Goal: Task Accomplishment & Management: Use online tool/utility

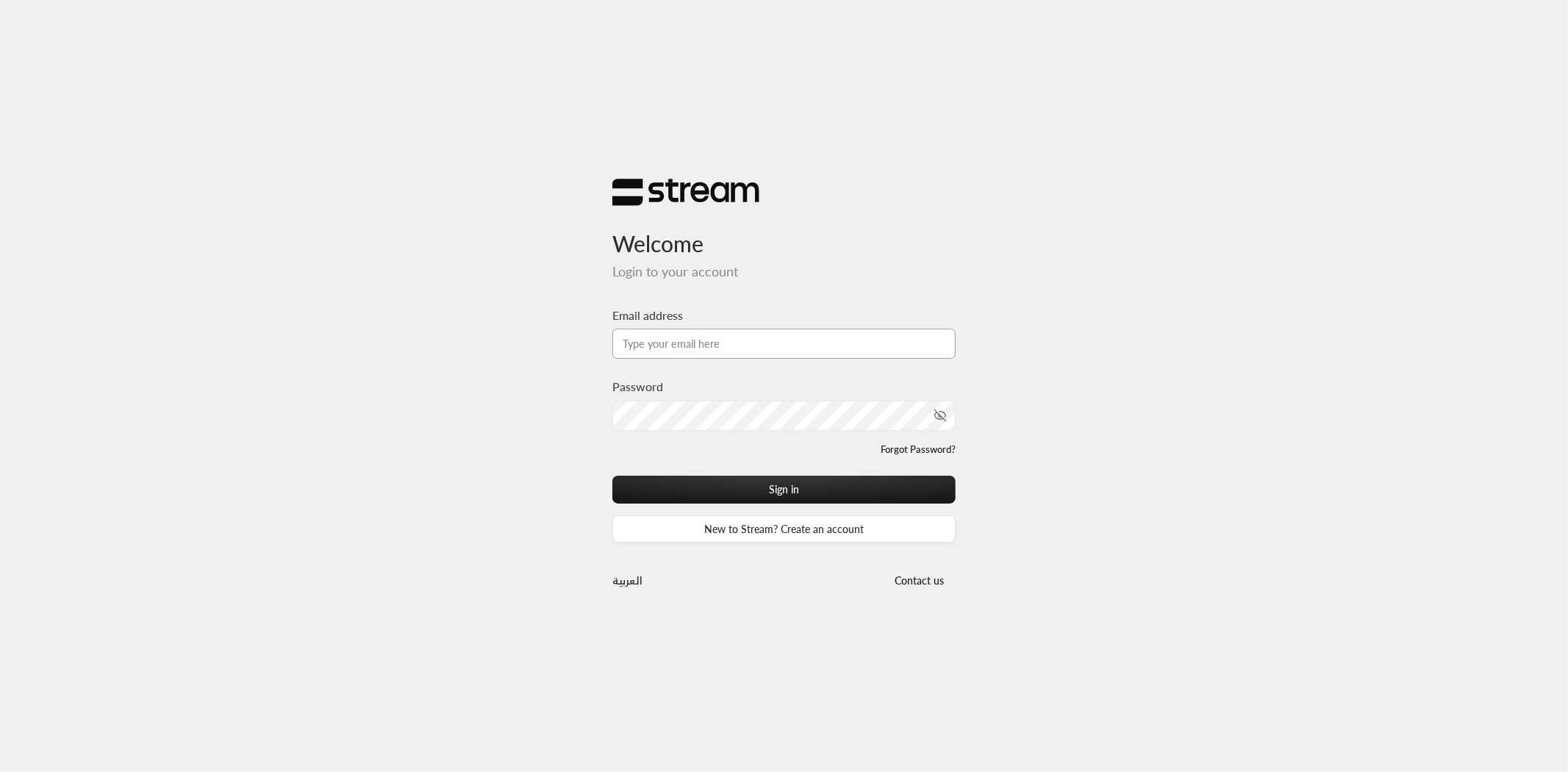
click at [691, 341] on input "Email address" at bounding box center [784, 344] width 344 height 30
click at [612, 476] on button "Sign in" at bounding box center [784, 489] width 344 height 27
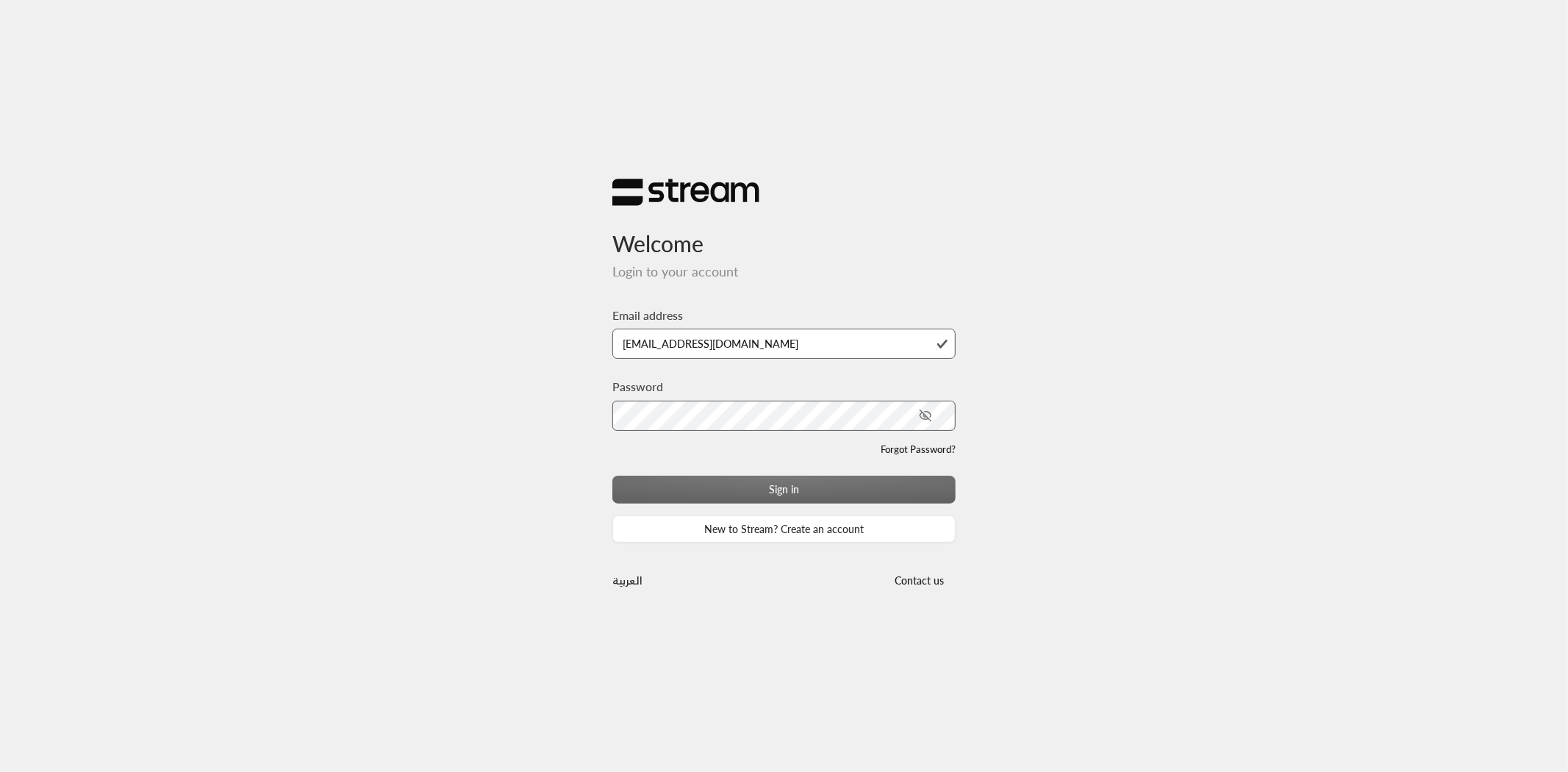
click at [796, 488] on div "Sign in New to Stream? Create an account" at bounding box center [784, 509] width 344 height 67
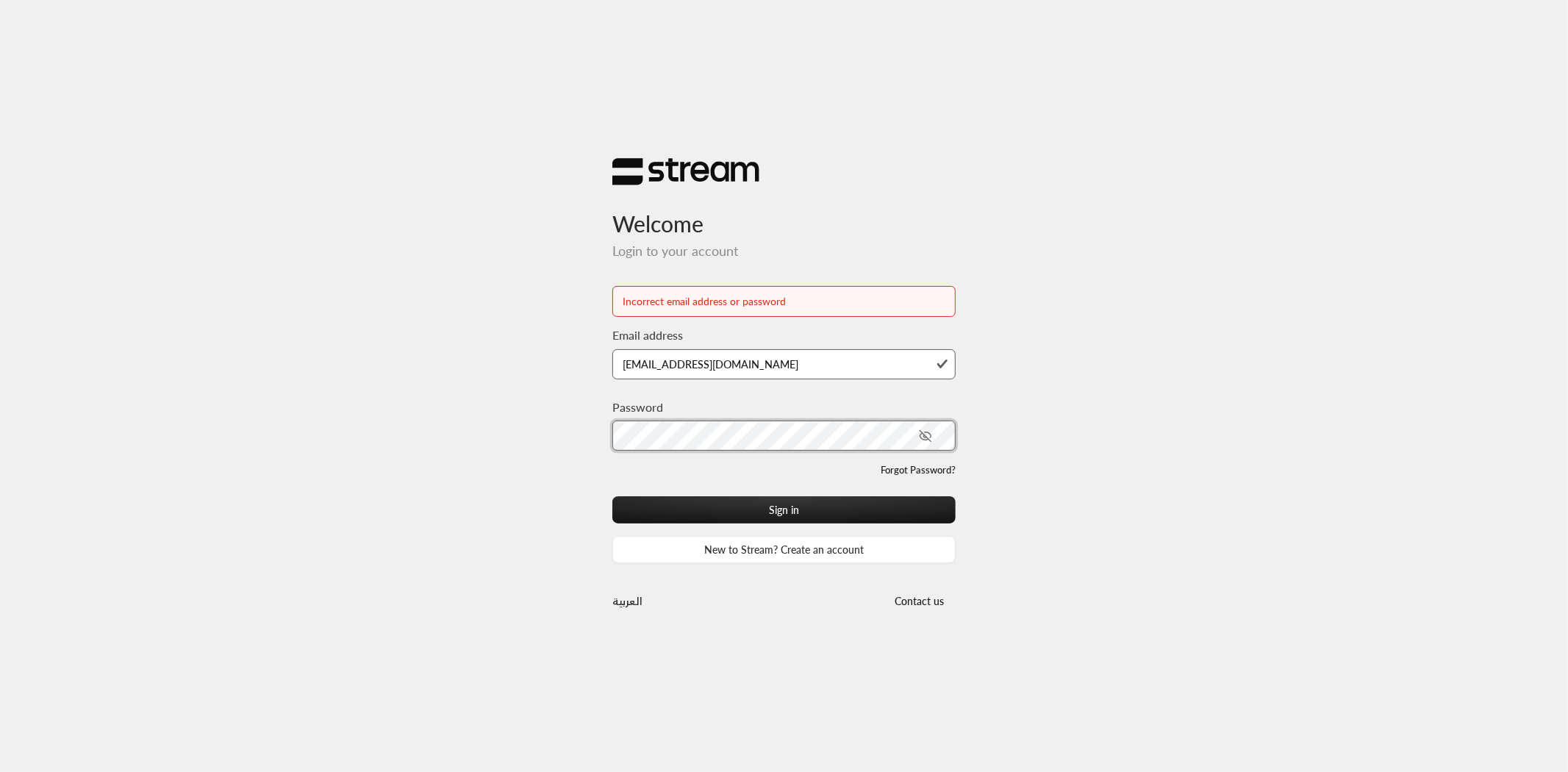
click at [612, 496] on button "Sign in" at bounding box center [784, 510] width 344 height 27
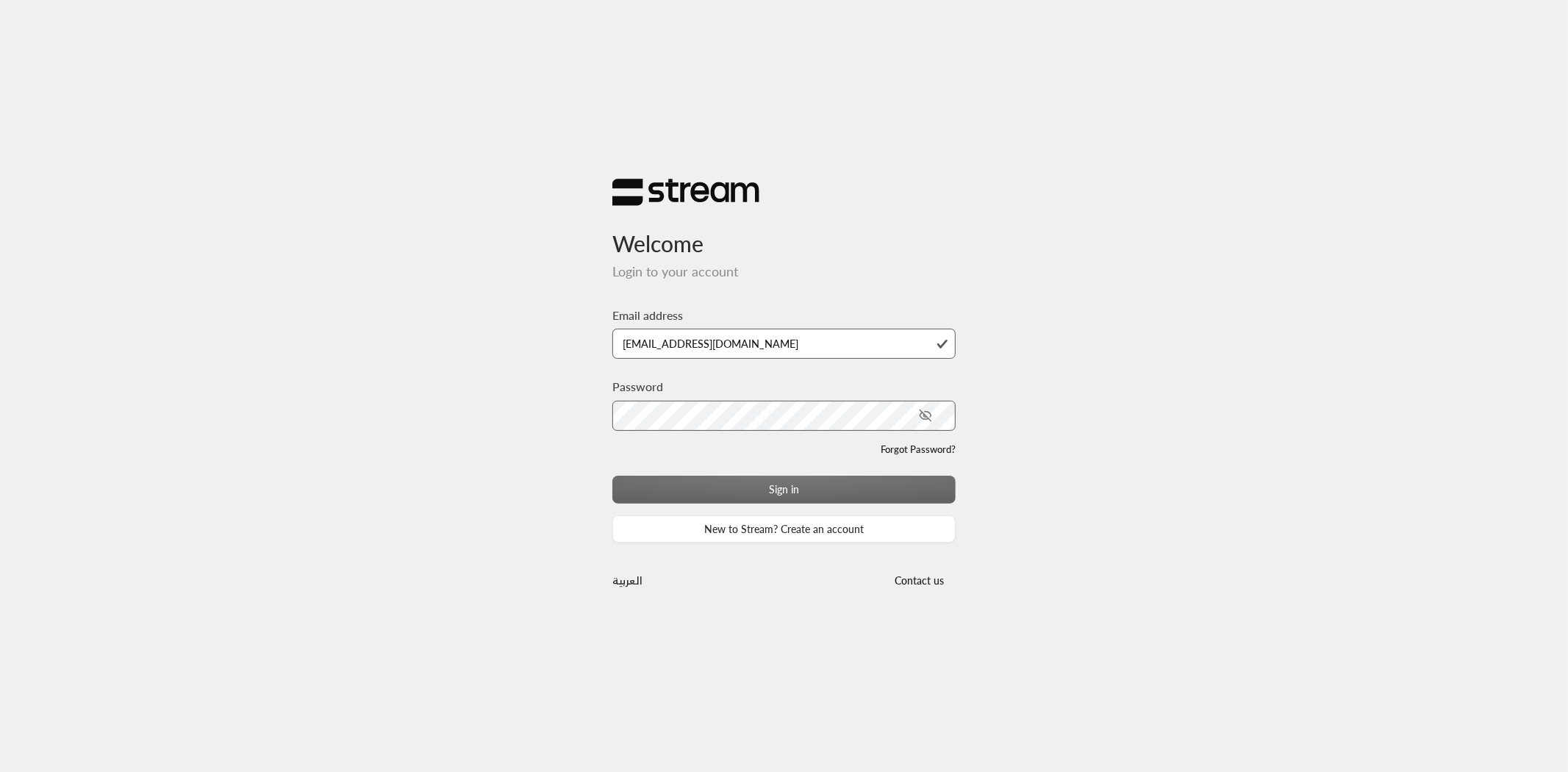
click at [770, 494] on div "Sign in New to Stream? Create an account" at bounding box center [784, 509] width 344 height 67
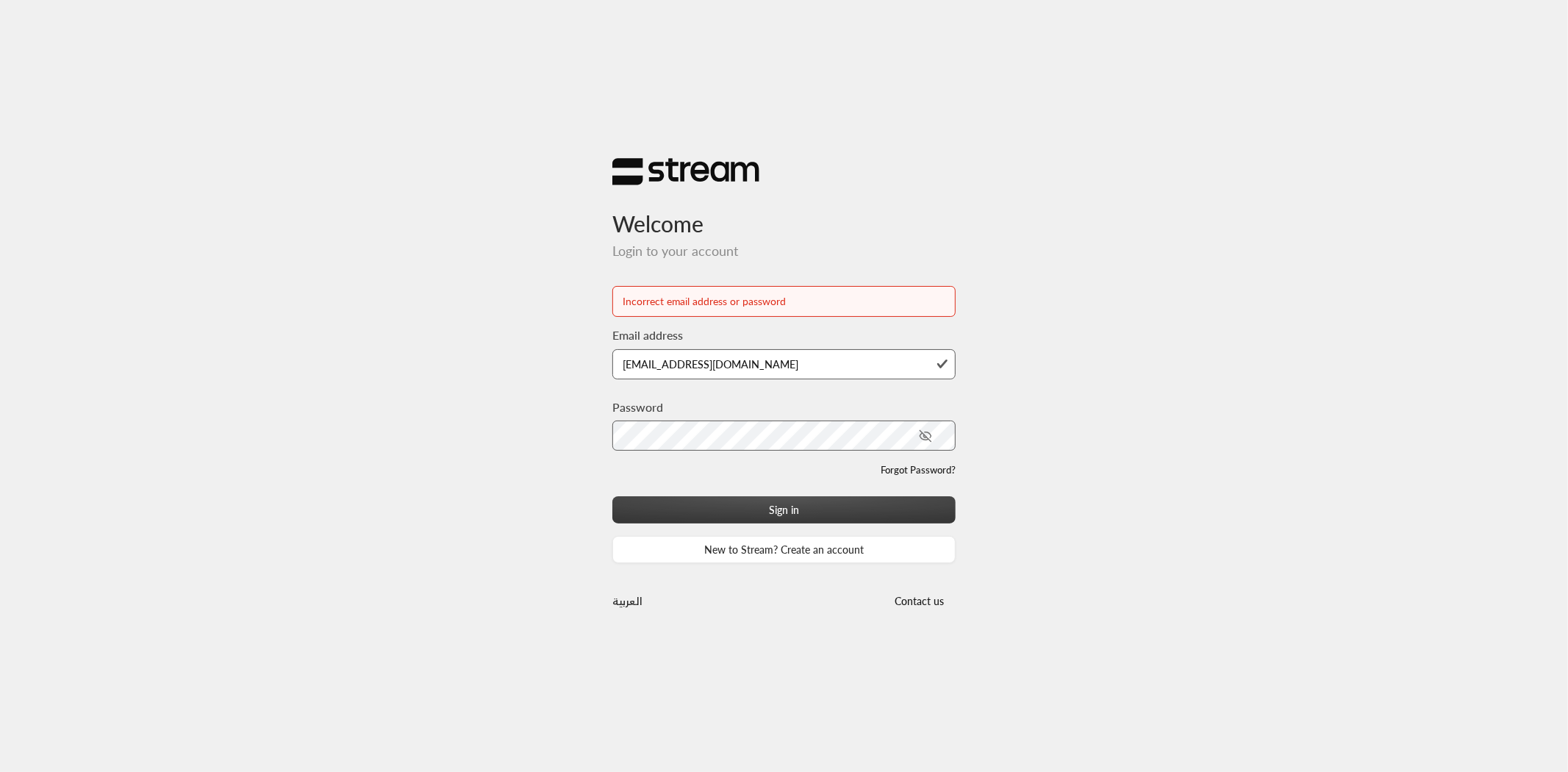
click at [784, 509] on button "Sign in" at bounding box center [784, 510] width 344 height 27
click at [805, 370] on input "[EMAIL_ADDRESS][DOMAIN_NAME]" at bounding box center [784, 364] width 344 height 30
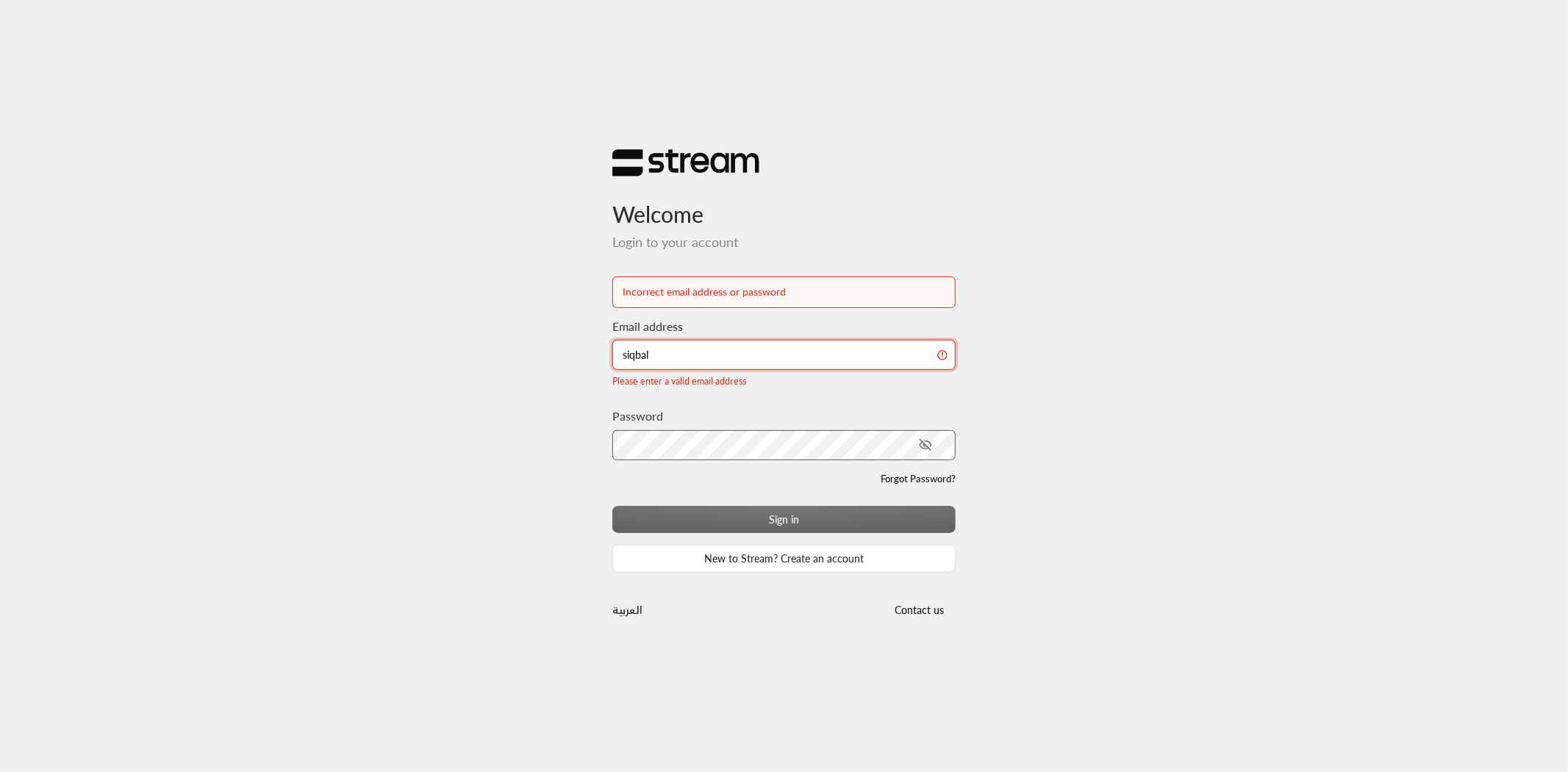
type input "[EMAIL_ADDRESS][DOMAIN_NAME]"
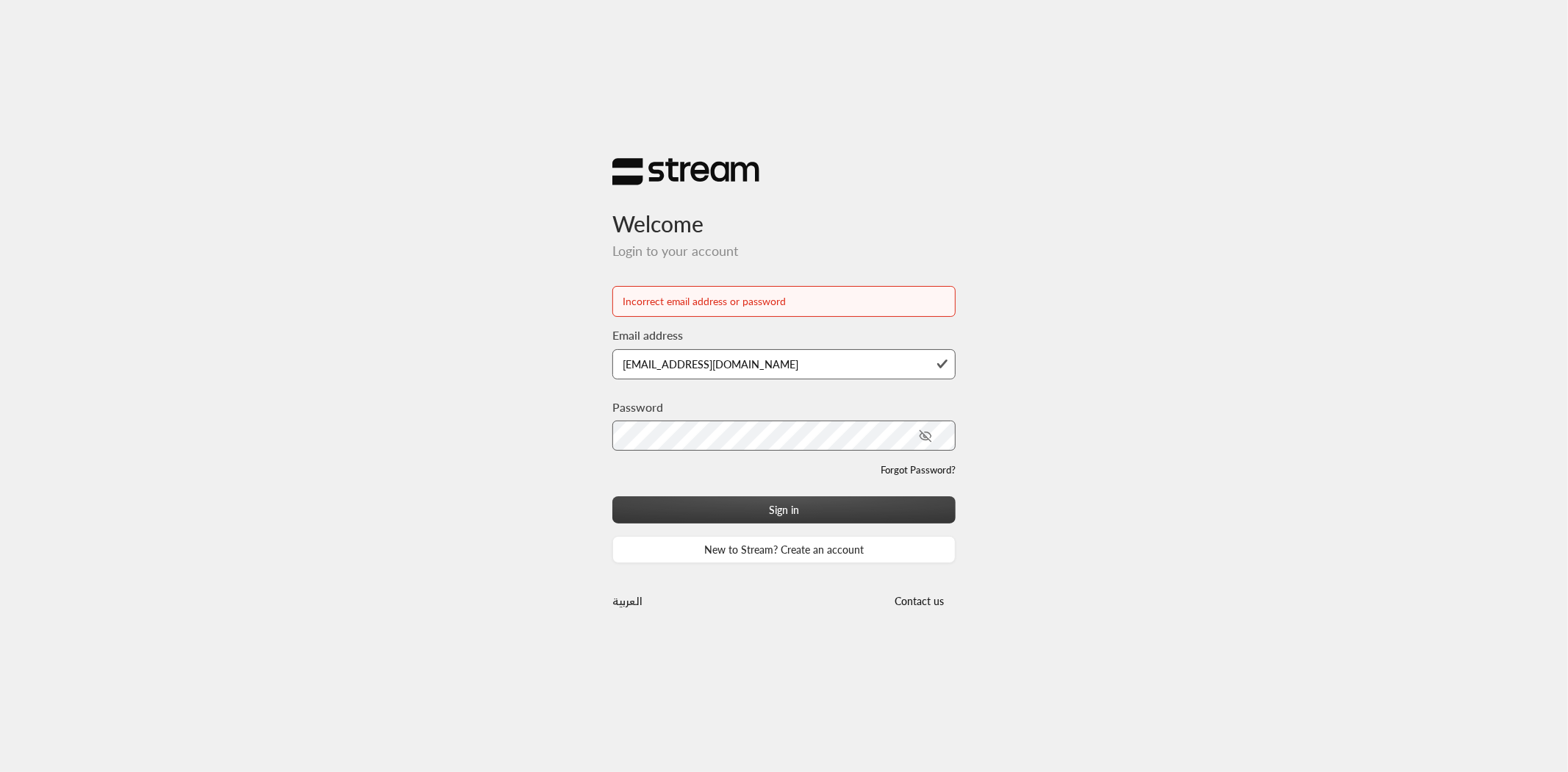
click at [796, 516] on button "Sign in" at bounding box center [784, 510] width 344 height 27
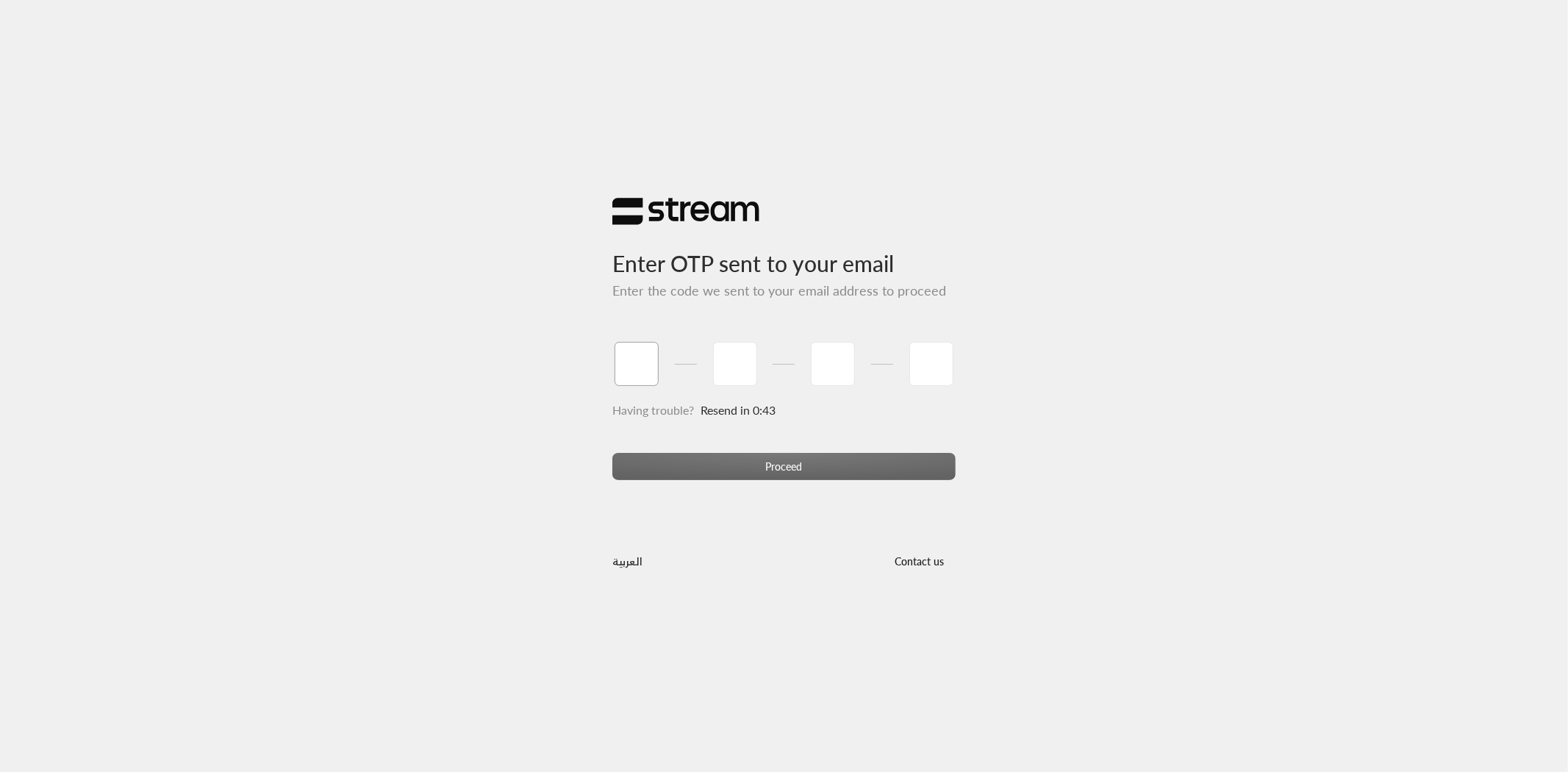
type input "1"
type input "2"
type input "9"
click at [838, 472] on div "Proceed" at bounding box center [784, 472] width 344 height 40
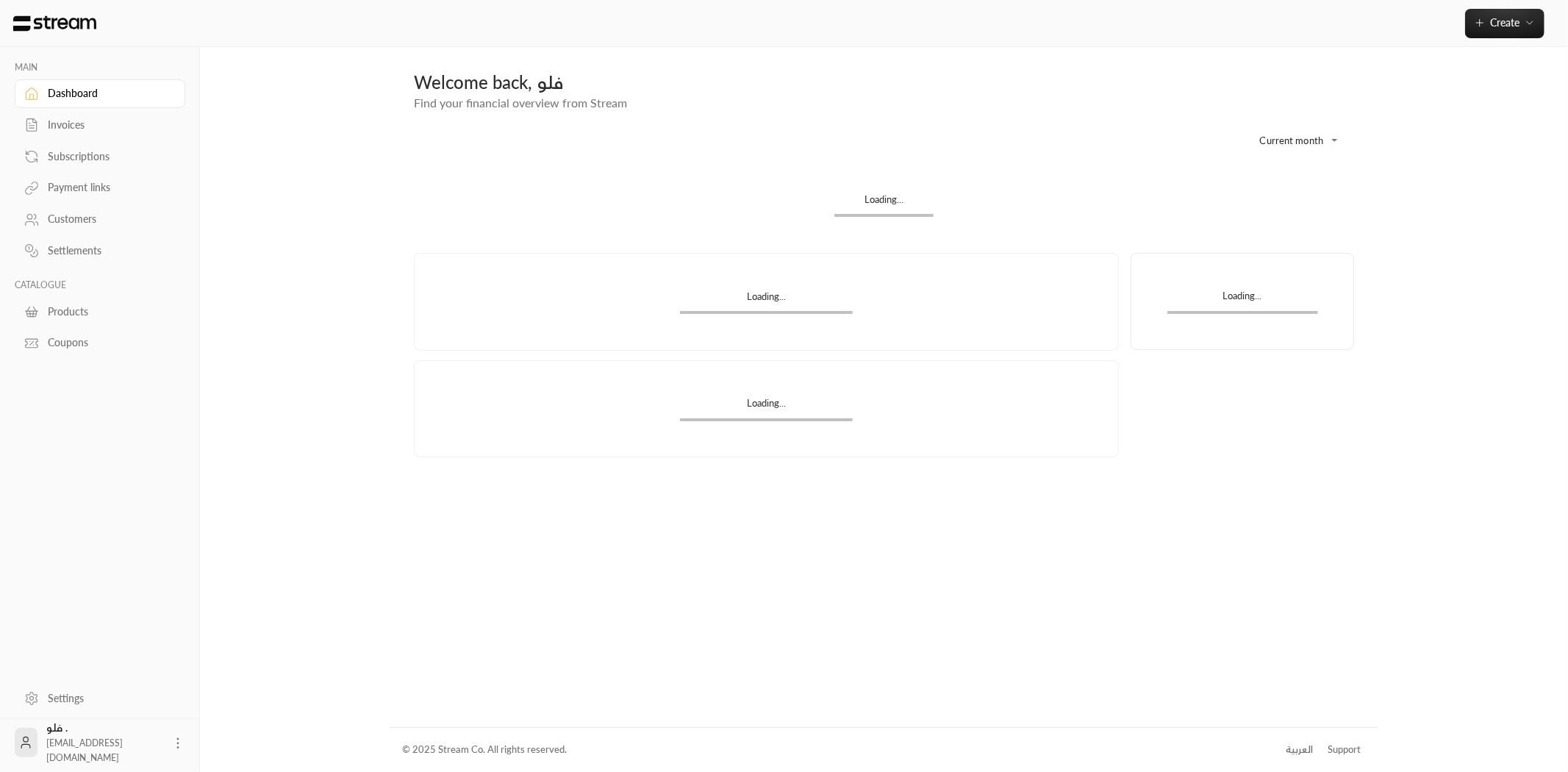
click at [79, 121] on div "Invoices" at bounding box center [107, 125] width 119 height 15
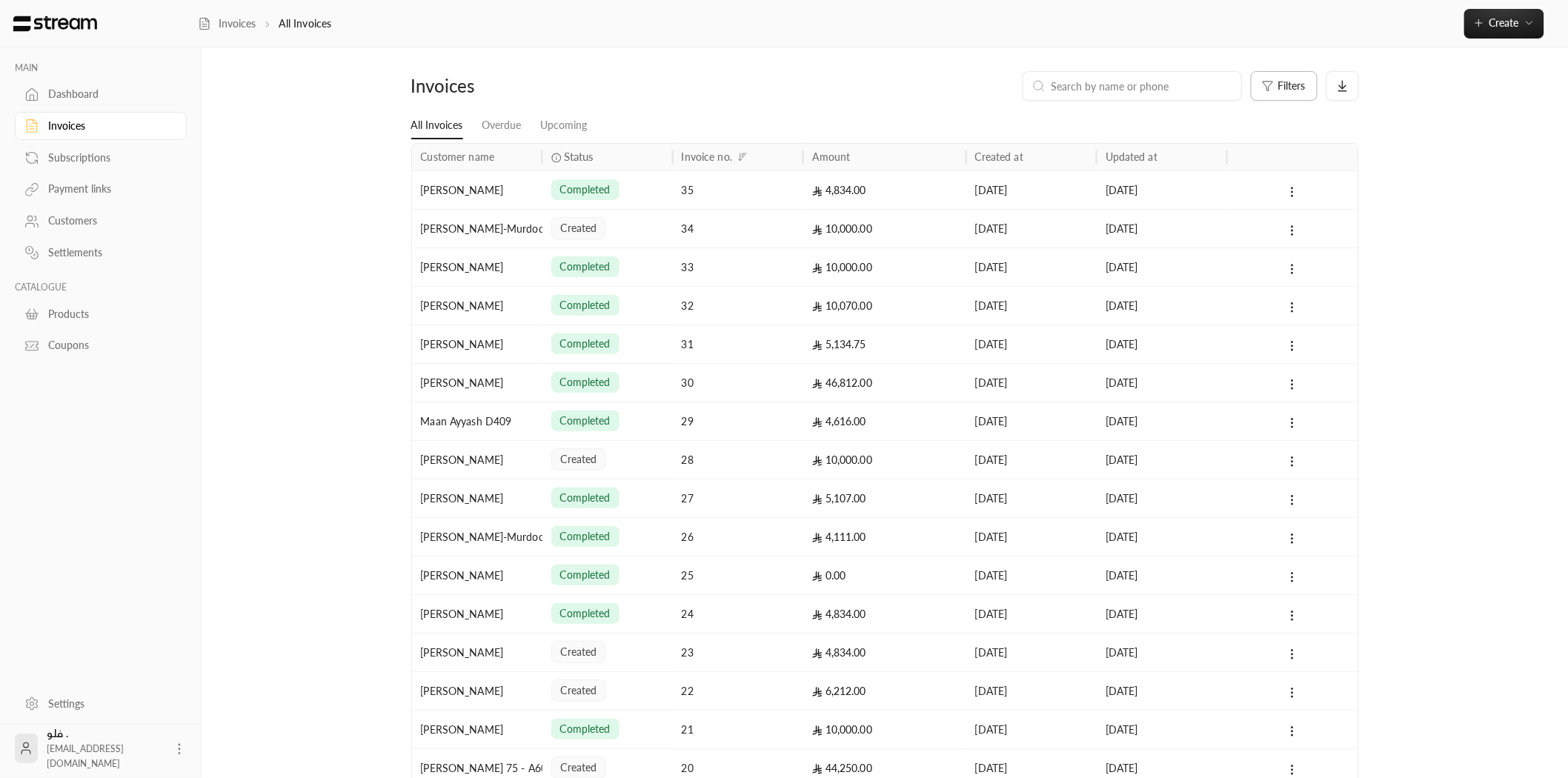
click at [1299, 85] on span "Filters" at bounding box center [1292, 86] width 27 height 11
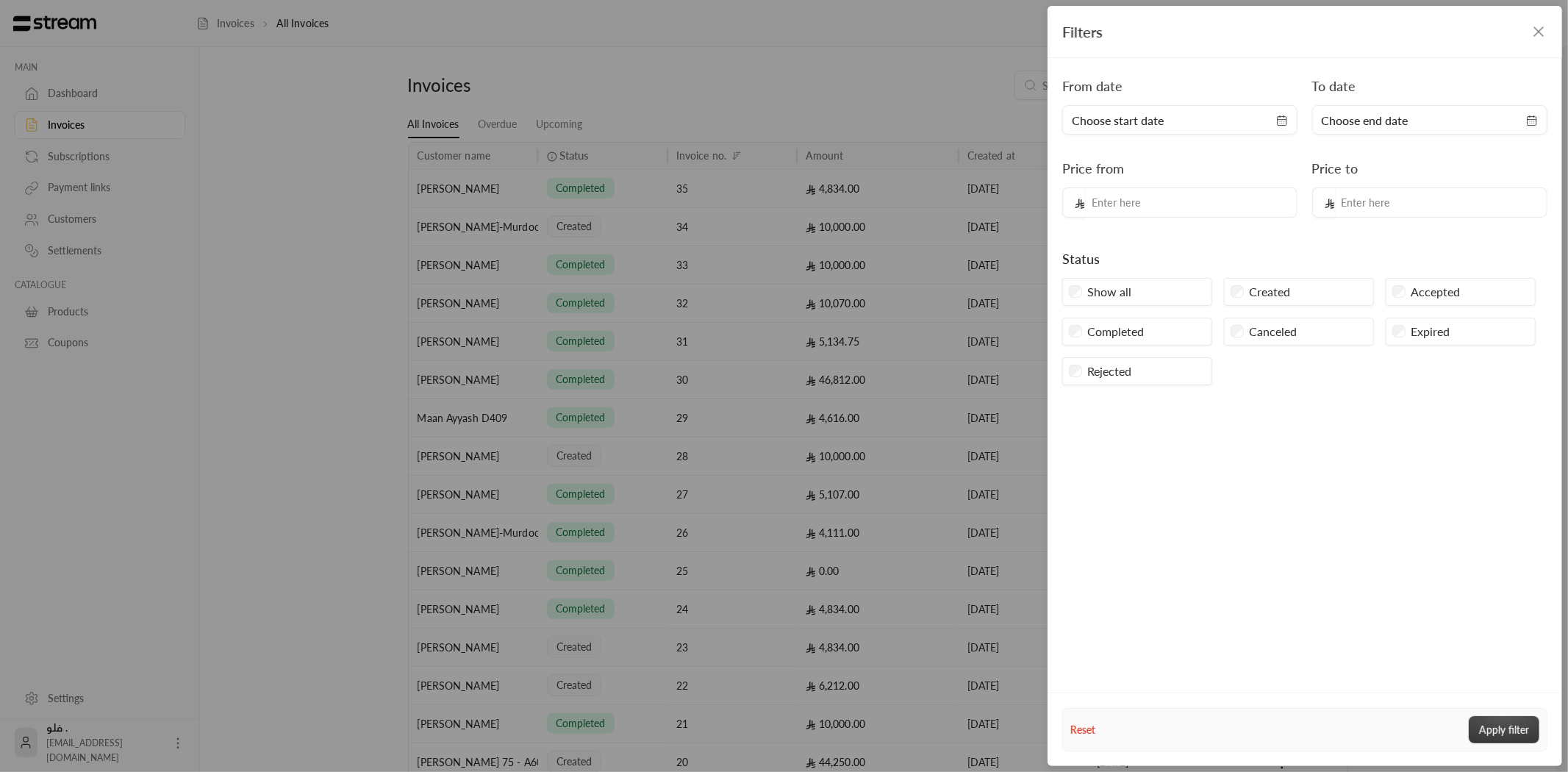
click at [1497, 738] on button "Apply filter" at bounding box center [1504, 730] width 70 height 27
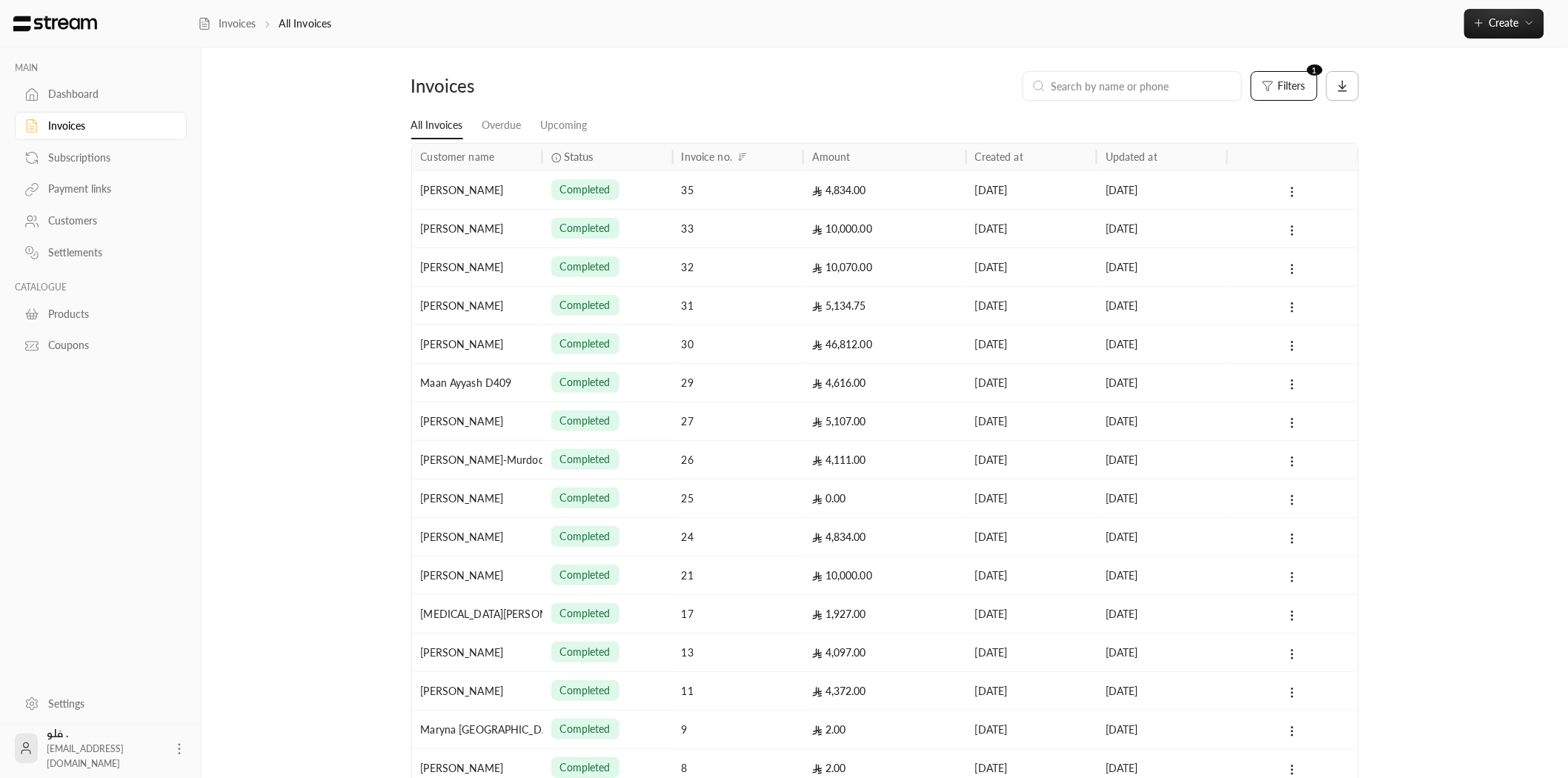
click at [1340, 85] on icon at bounding box center [1343, 86] width 14 height 14
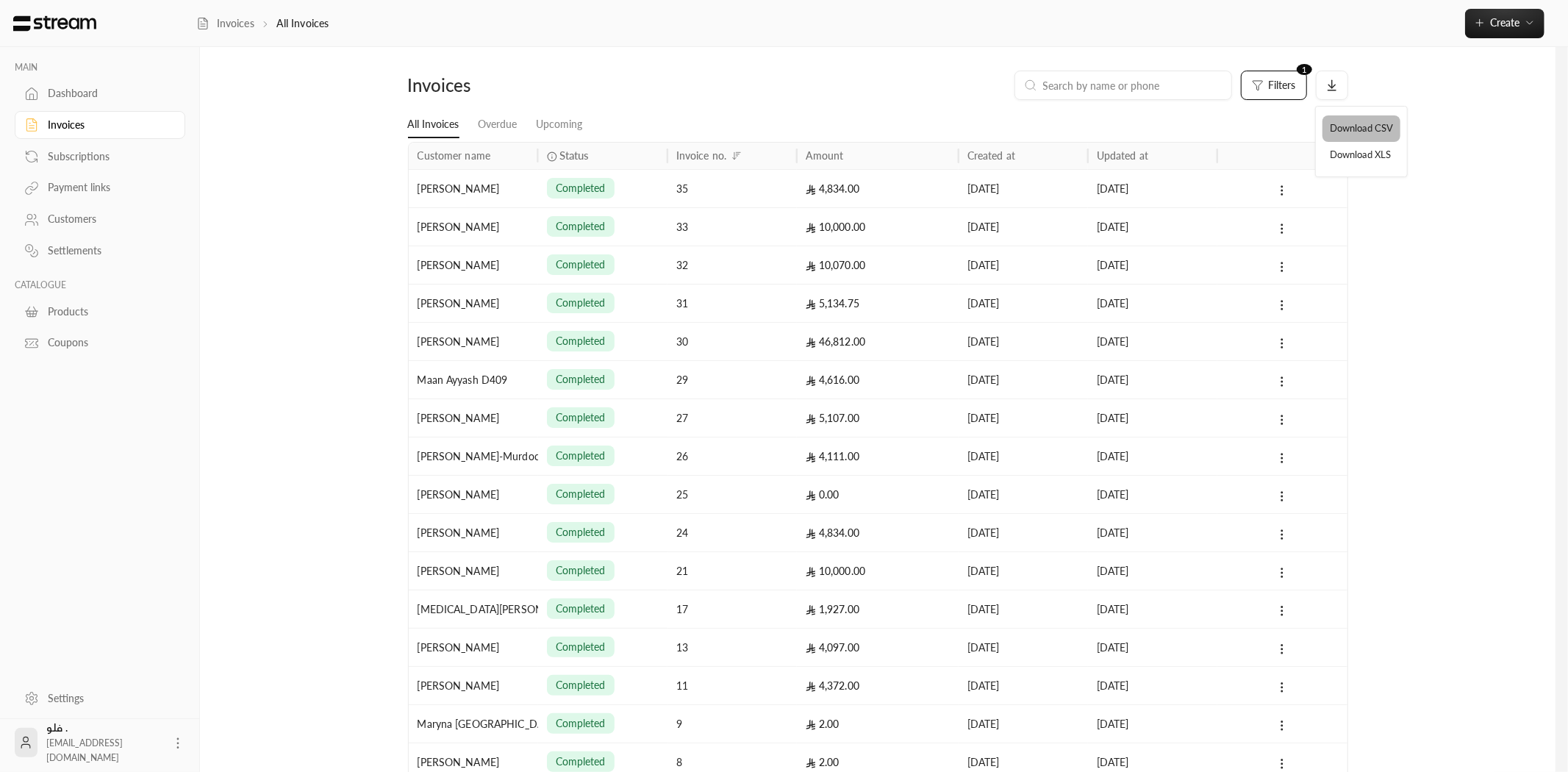
click at [1338, 134] on li "Download CSV" at bounding box center [1361, 128] width 78 height 26
